Goal: Task Accomplishment & Management: Complete application form

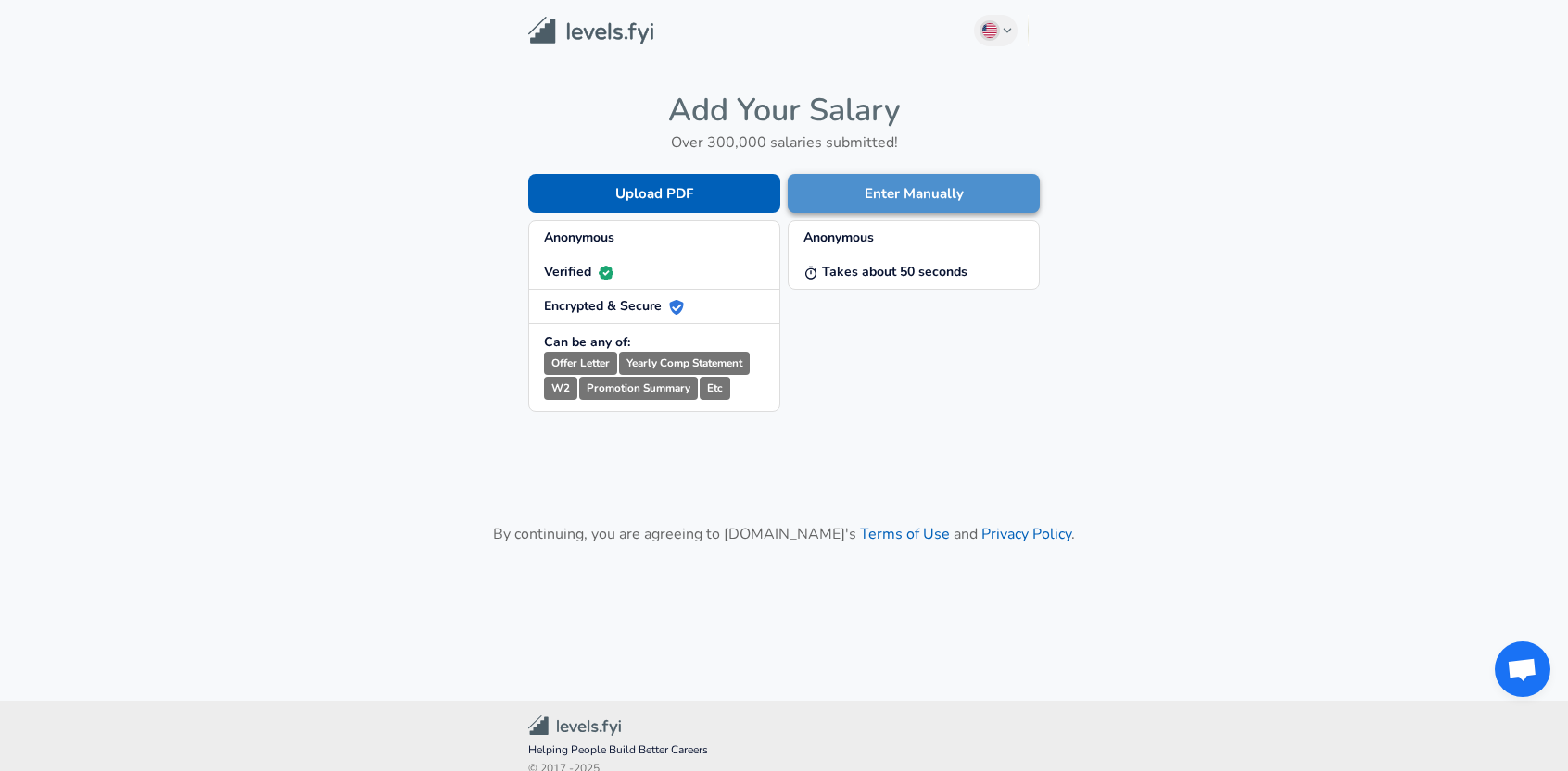
click at [975, 175] on button "Enter Manually" at bounding box center [913, 193] width 252 height 39
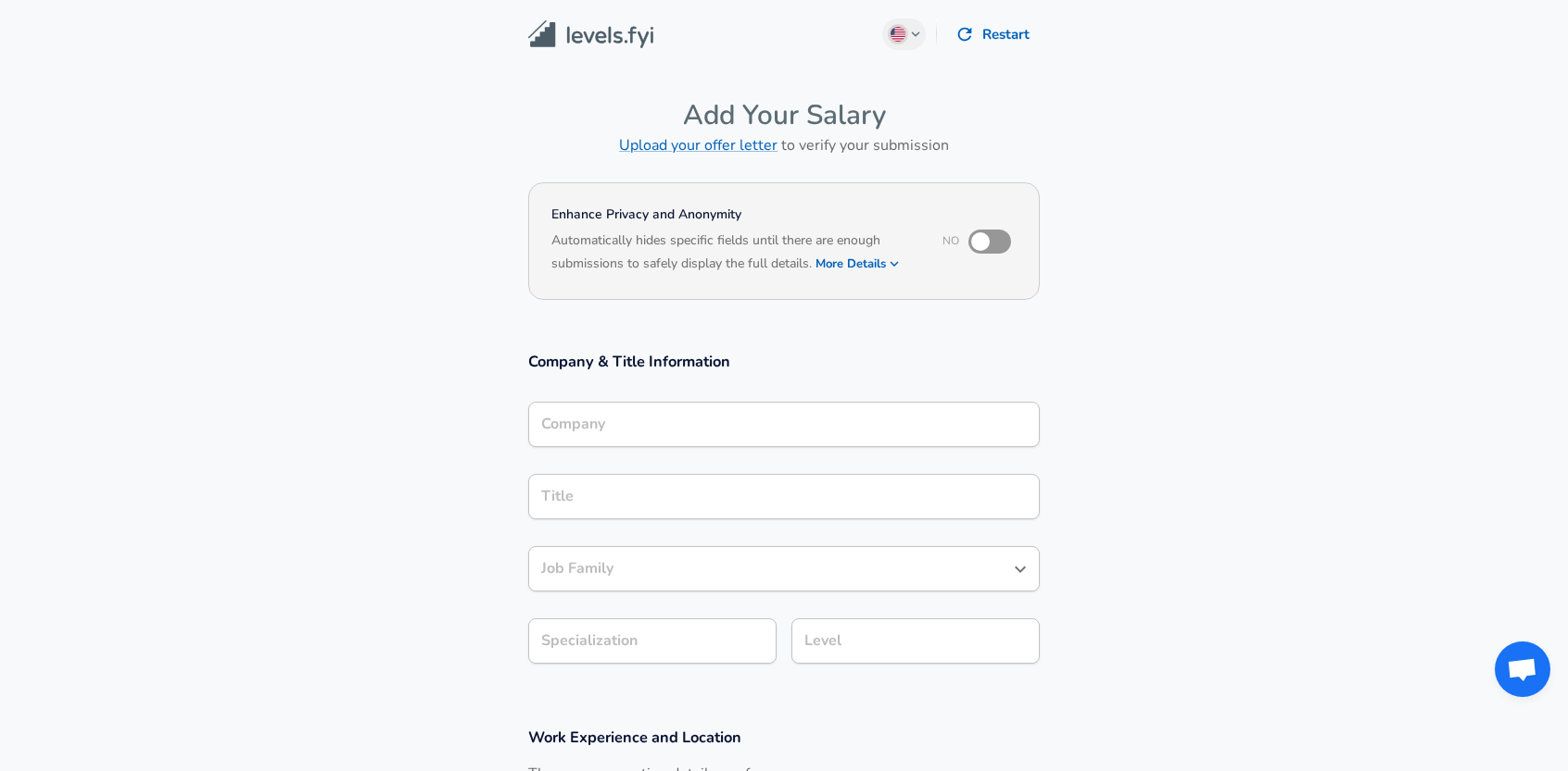
click at [989, 18] on button "Restart" at bounding box center [993, 34] width 91 height 39
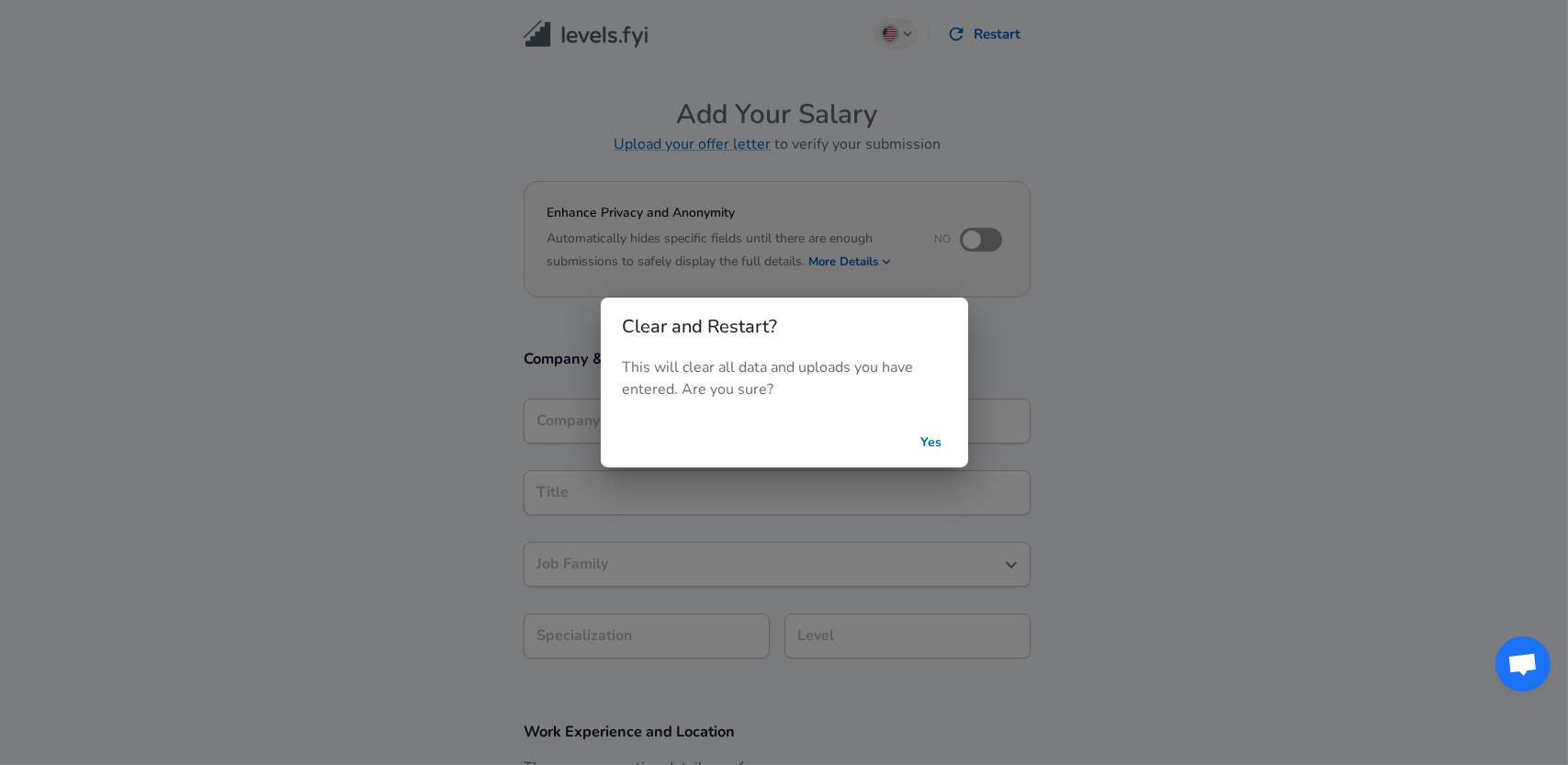
click at [941, 442] on button "Yes" at bounding box center [931, 443] width 59 height 34
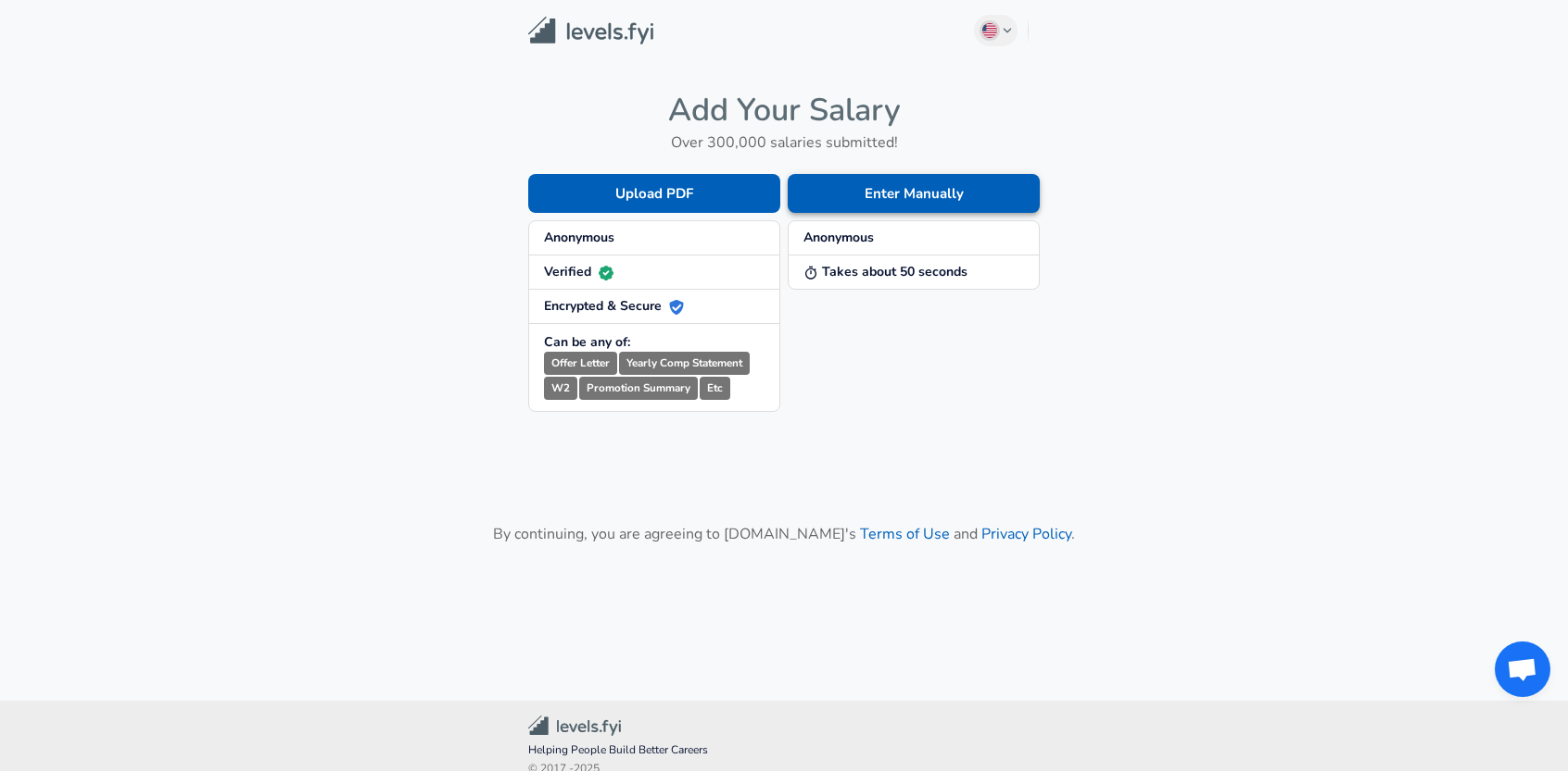
click at [899, 199] on button "Enter Manually" at bounding box center [913, 193] width 252 height 39
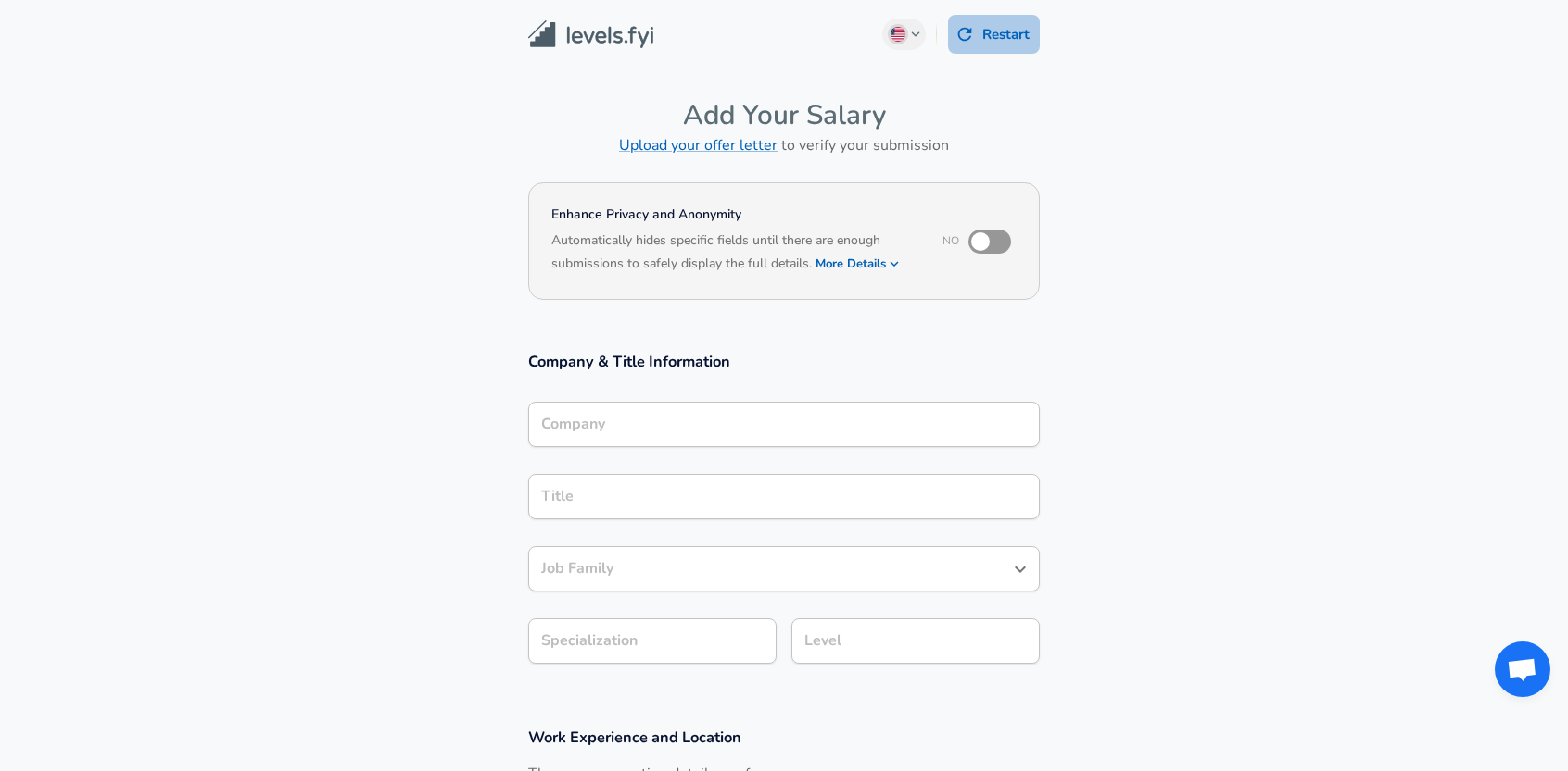
click at [986, 41] on button "Restart" at bounding box center [993, 34] width 91 height 39
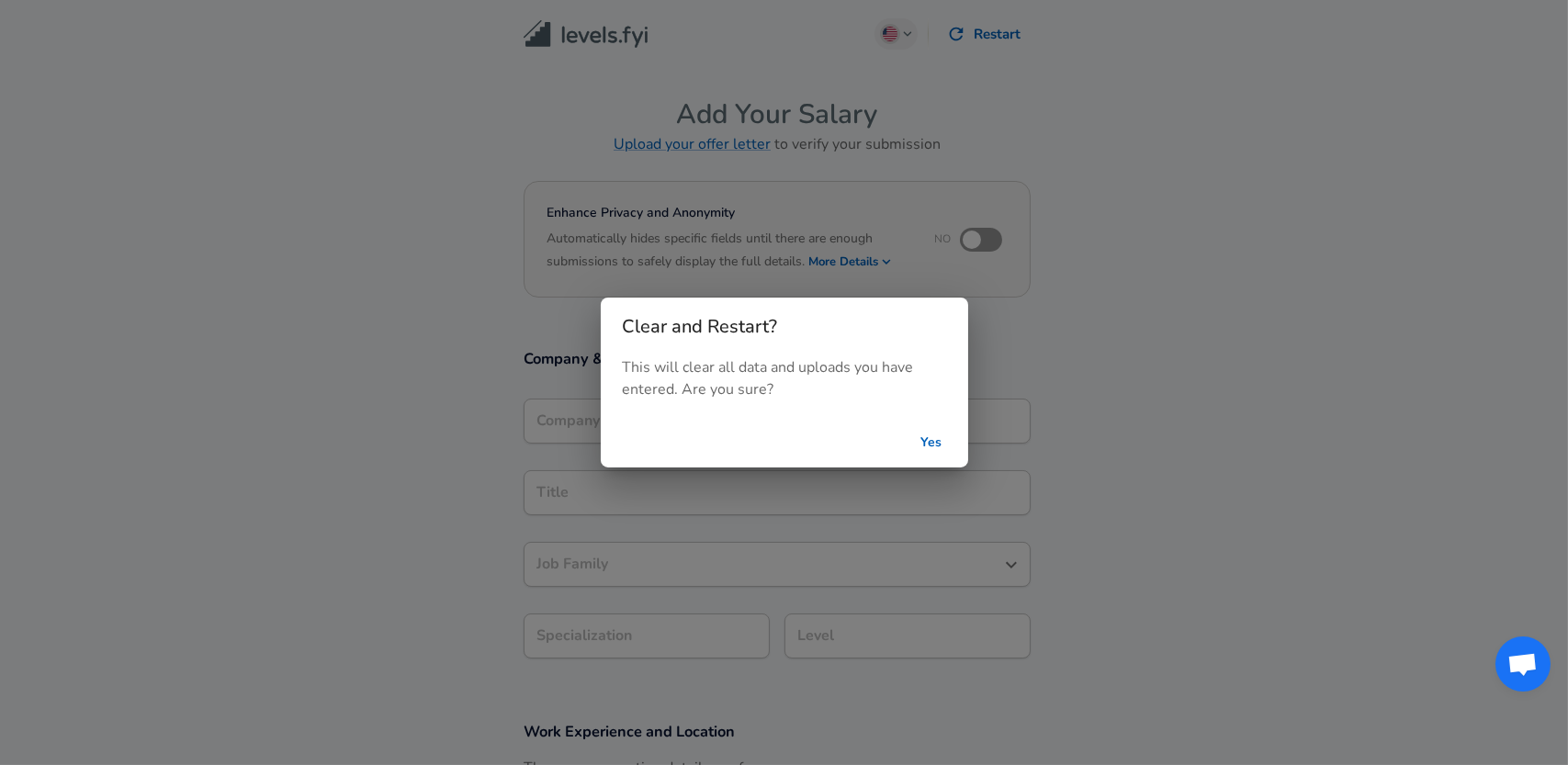
drag, startPoint x: 844, startPoint y: 255, endPoint x: 636, endPoint y: 133, distance: 241.1
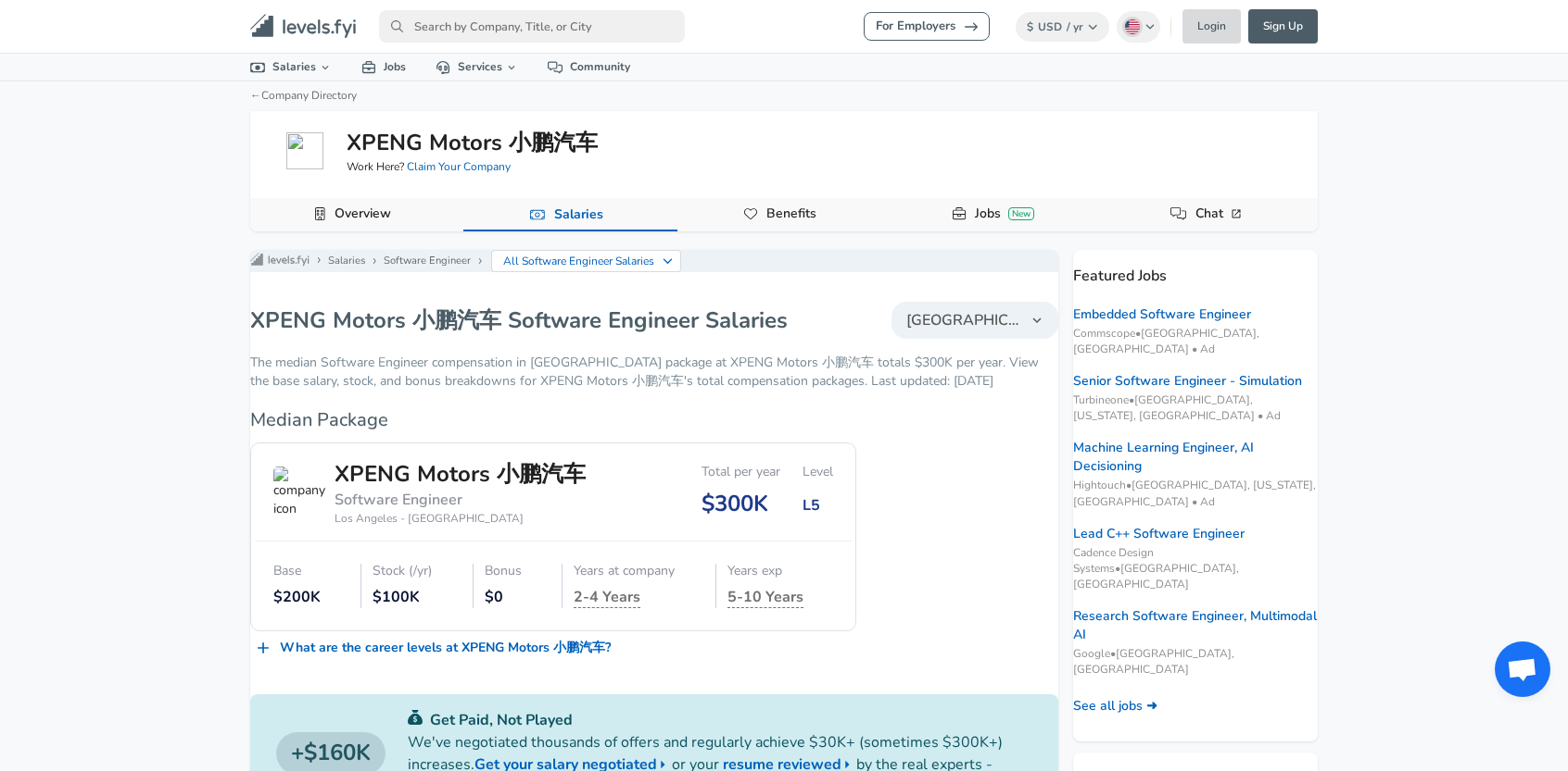
click at [1204, 23] on link "Login" at bounding box center [1211, 26] width 58 height 34
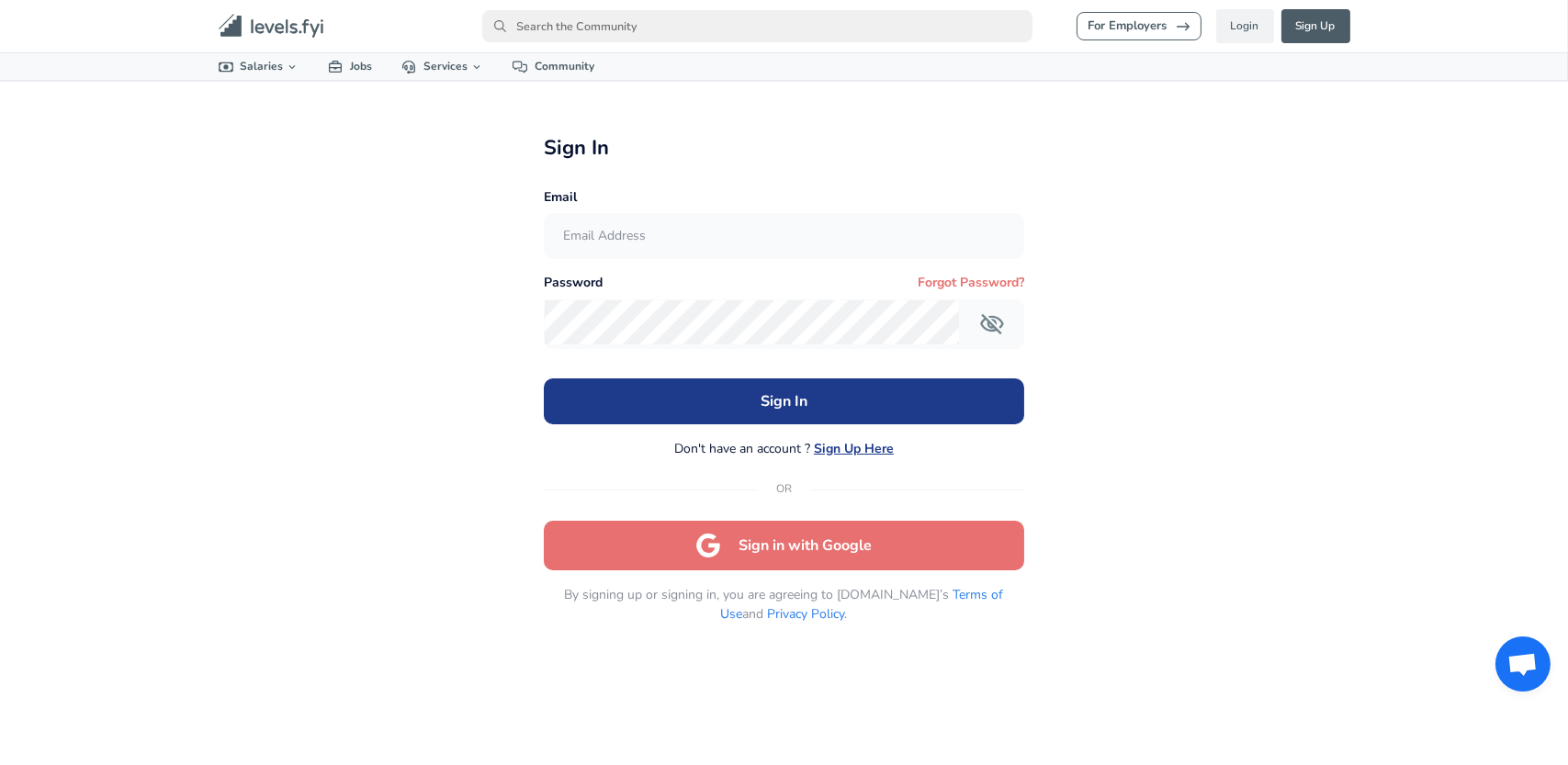
click at [850, 558] on button "Sign in with Google" at bounding box center [784, 545] width 480 height 49
click at [629, 240] on input "text" at bounding box center [784, 236] width 478 height 45
type input "he.liu10@hotmail.com"
click at [544, 378] on button "Sign In" at bounding box center [784, 401] width 480 height 46
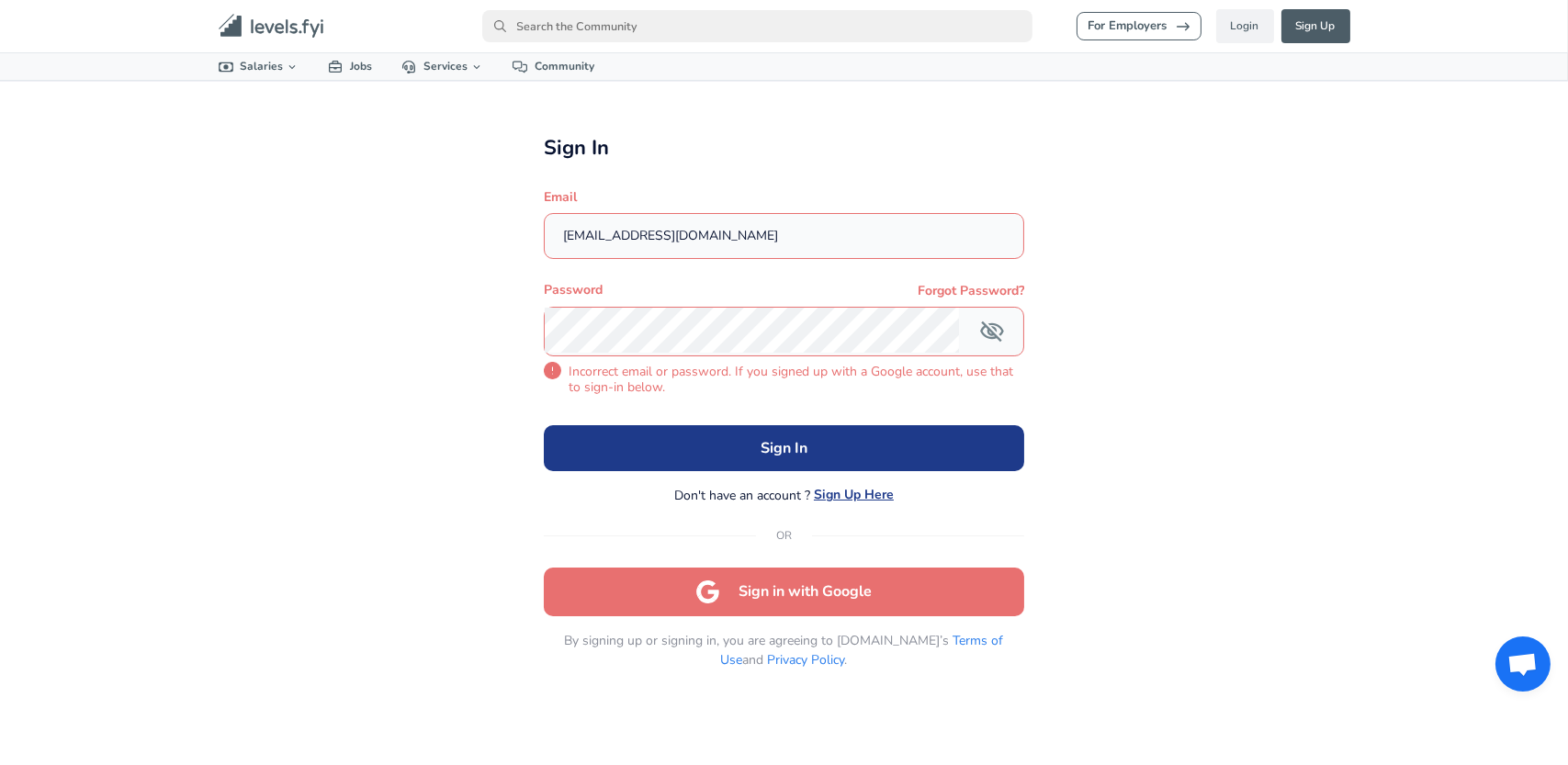
click at [827, 593] on button "Sign in with Google" at bounding box center [784, 592] width 480 height 49
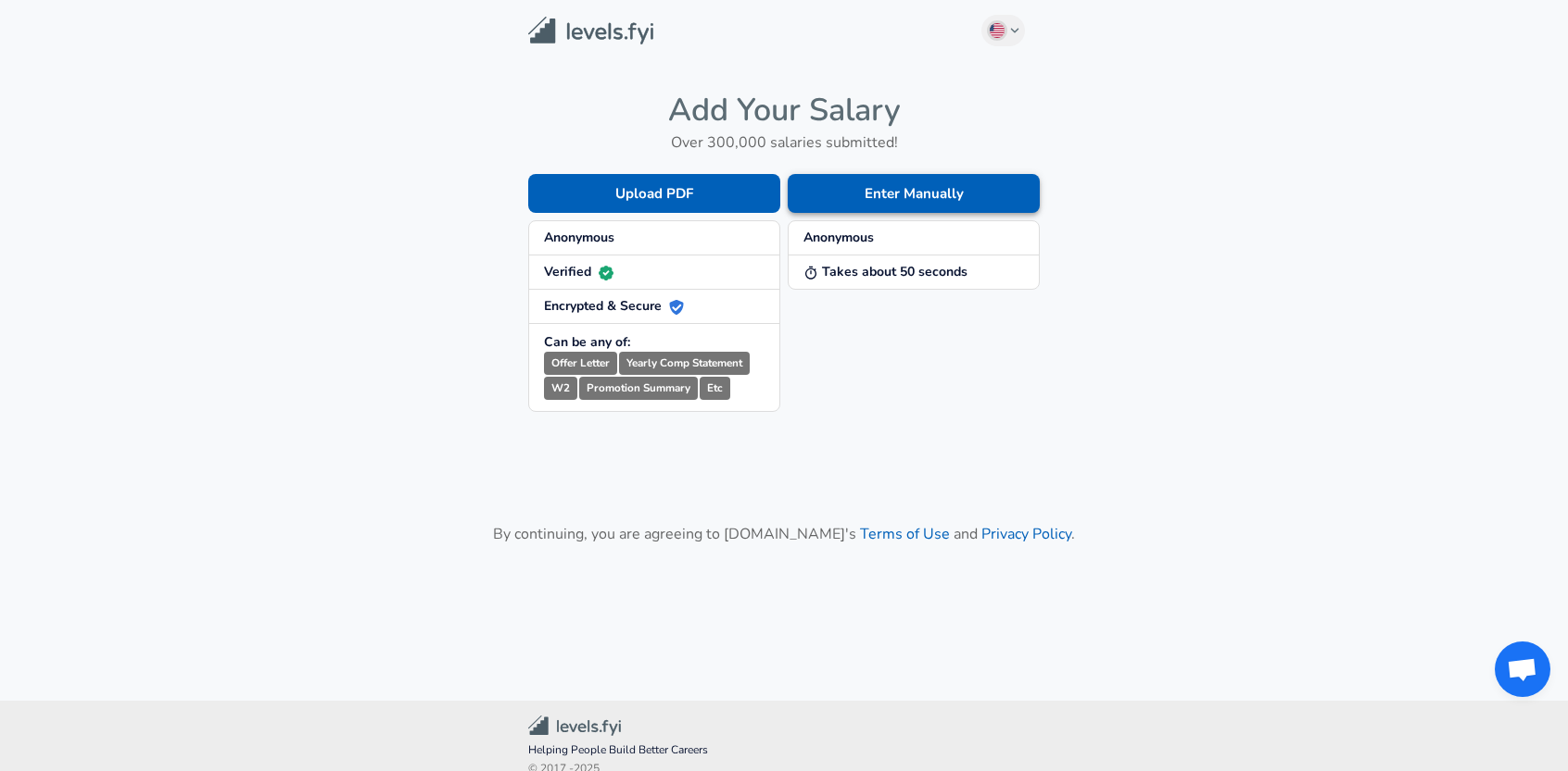
click at [872, 212] on button "Enter Manually" at bounding box center [913, 193] width 252 height 39
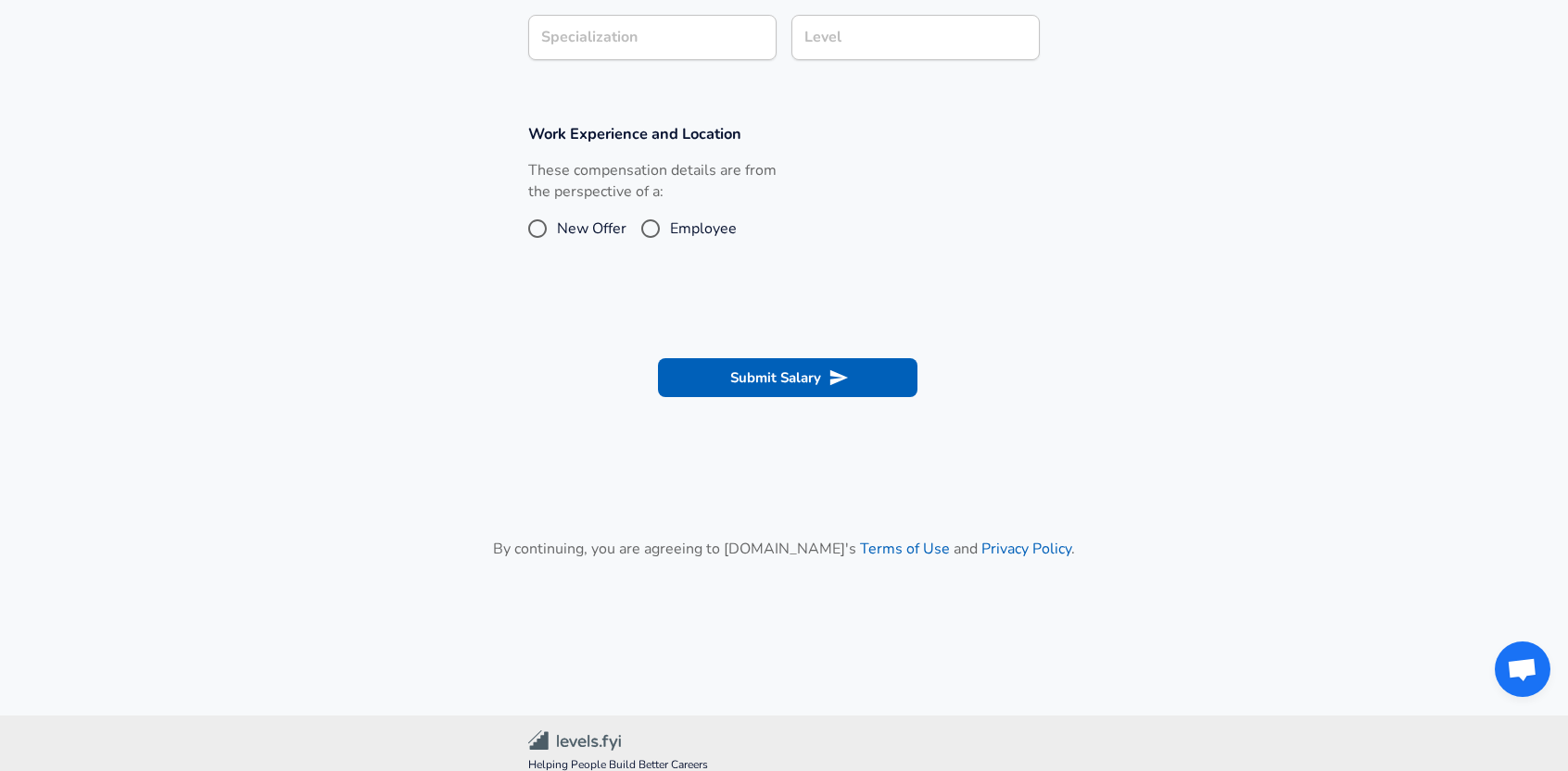
scroll to position [640, 0]
